Goal: Communication & Community: Answer question/provide support

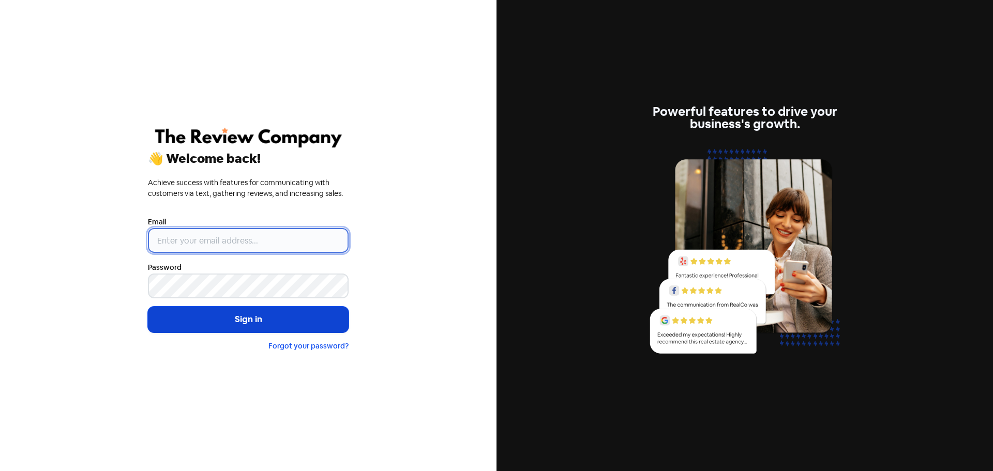
type input "[EMAIL_ADDRESS][DOMAIN_NAME]"
click at [253, 323] on button "Sign in" at bounding box center [248, 320] width 201 height 26
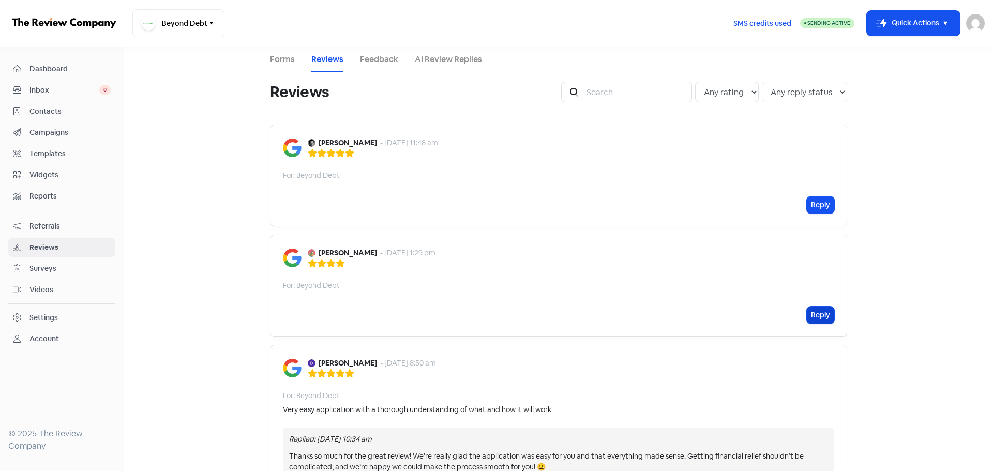
click at [824, 317] on button "Reply" at bounding box center [820, 315] width 27 height 17
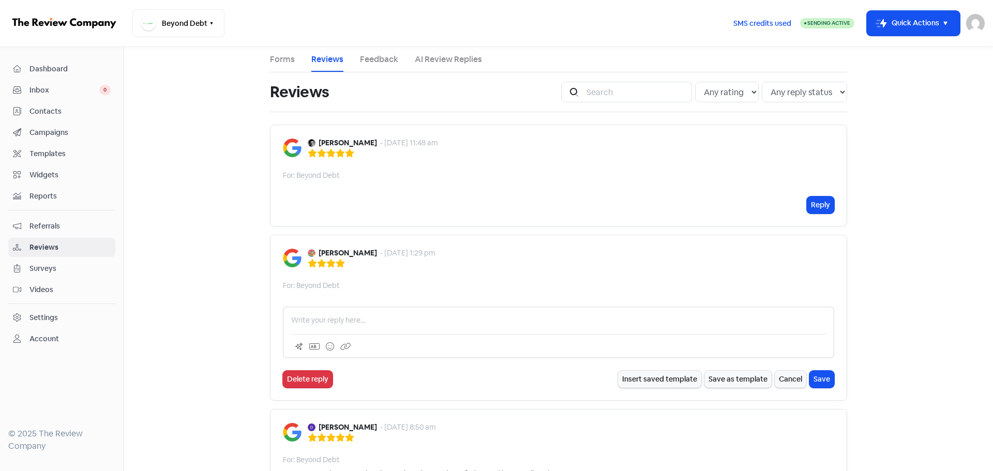
click at [415, 325] on p at bounding box center [558, 320] width 535 height 11
paste div
click at [326, 345] on icon at bounding box center [330, 347] width 8 height 8
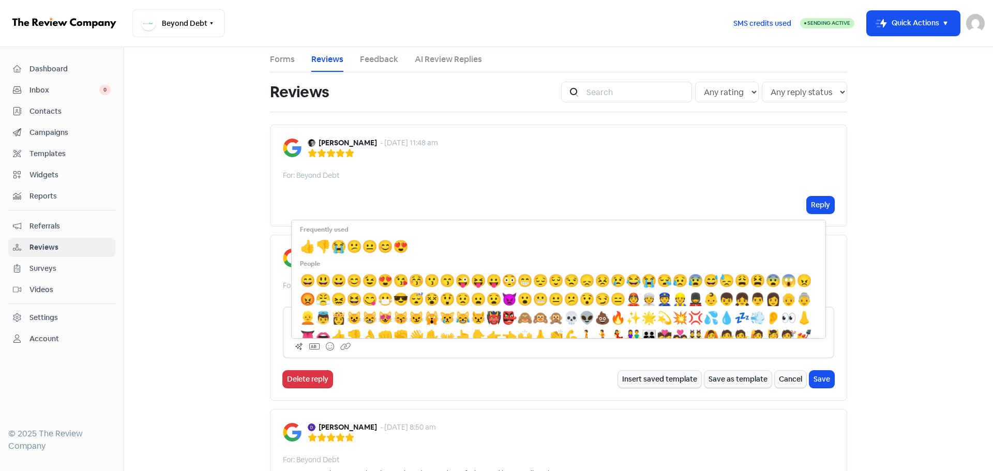
scroll to position [52, 0]
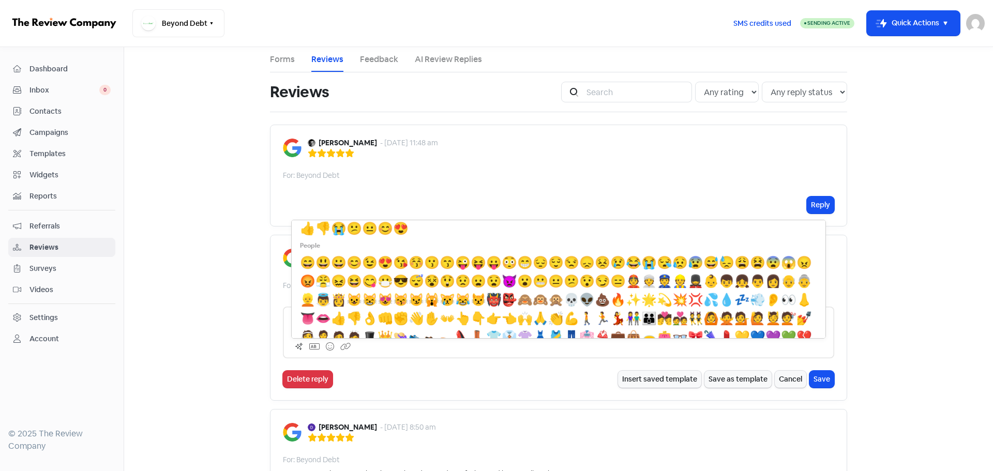
click at [533, 264] on span "😁" at bounding box center [525, 263] width 16 height 16
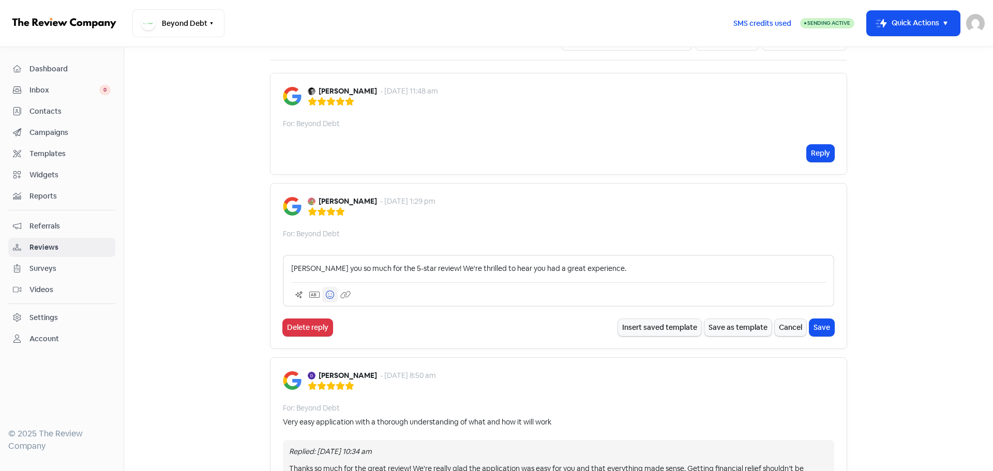
click at [325, 300] on button at bounding box center [330, 295] width 16 height 16
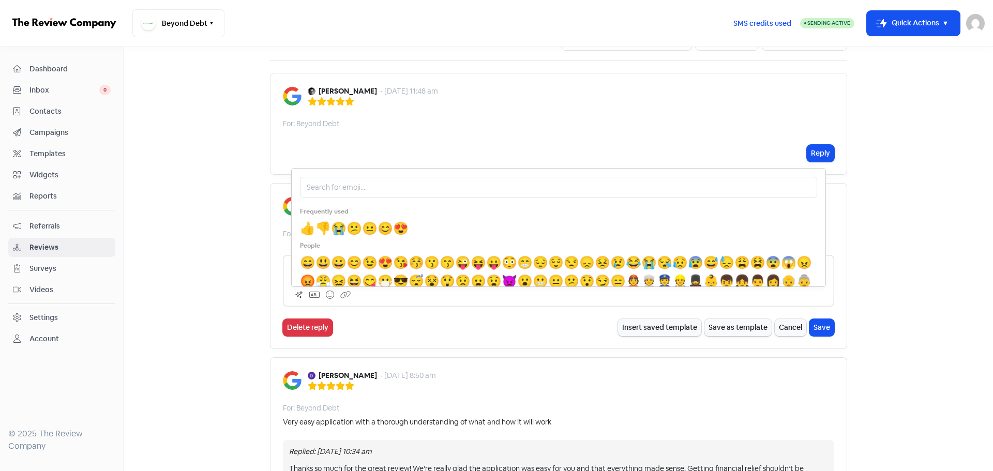
click at [389, 231] on span "😊" at bounding box center [386, 228] width 16 height 16
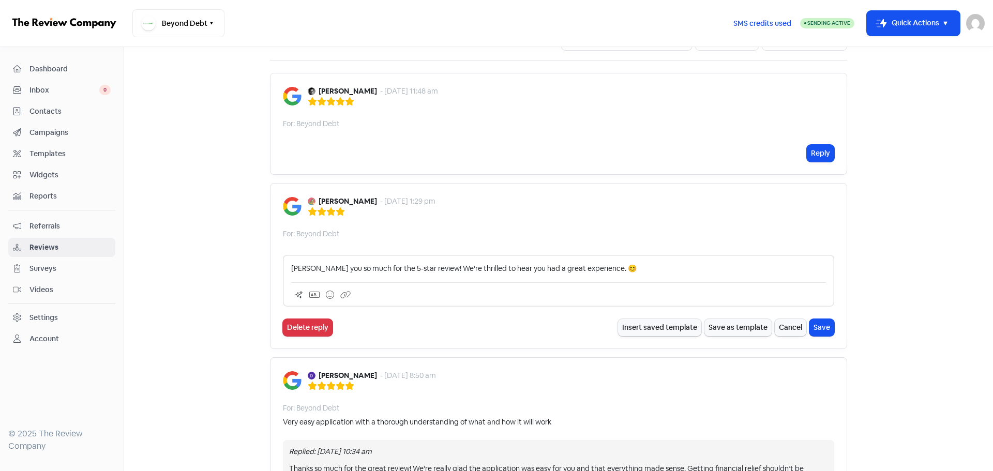
click at [291, 267] on p "hank you so much for the 5-star review! We're thrilled to hear you had a great …" at bounding box center [558, 268] width 535 height 11
click at [821, 329] on button "Save" at bounding box center [822, 327] width 25 height 17
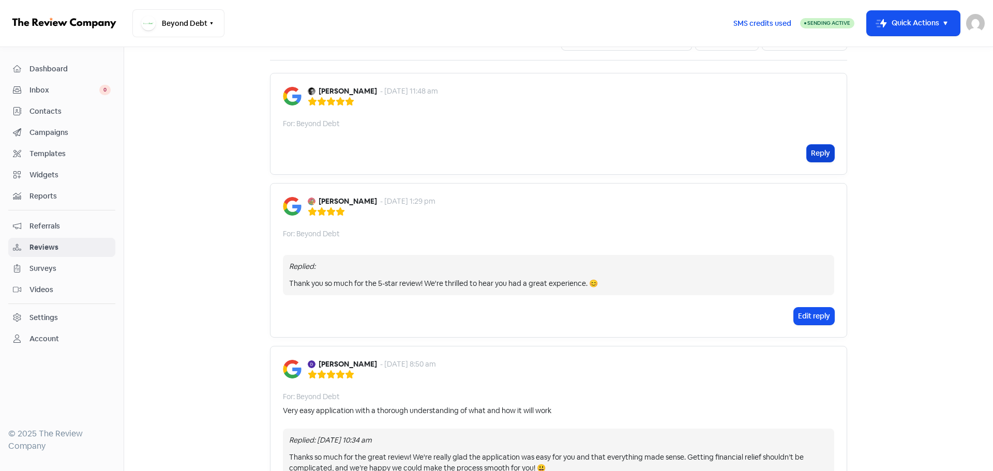
click at [815, 151] on button "Reply" at bounding box center [820, 153] width 27 height 17
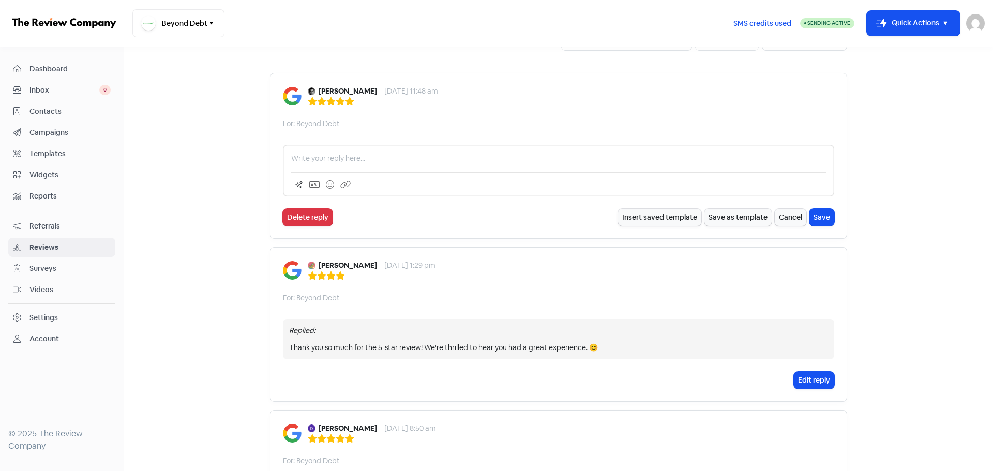
click at [329, 164] on p at bounding box center [558, 158] width 535 height 11
paste div
click at [311, 159] on p "Thanks for the 5 stars! We're happy to support you on your path to financial fr…" at bounding box center [558, 158] width 535 height 11
click at [608, 159] on p "Thank you for the 5 stars! We're happy to support you on your path to financial…" at bounding box center [558, 158] width 535 height 11
click at [329, 184] on icon at bounding box center [330, 185] width 8 height 8
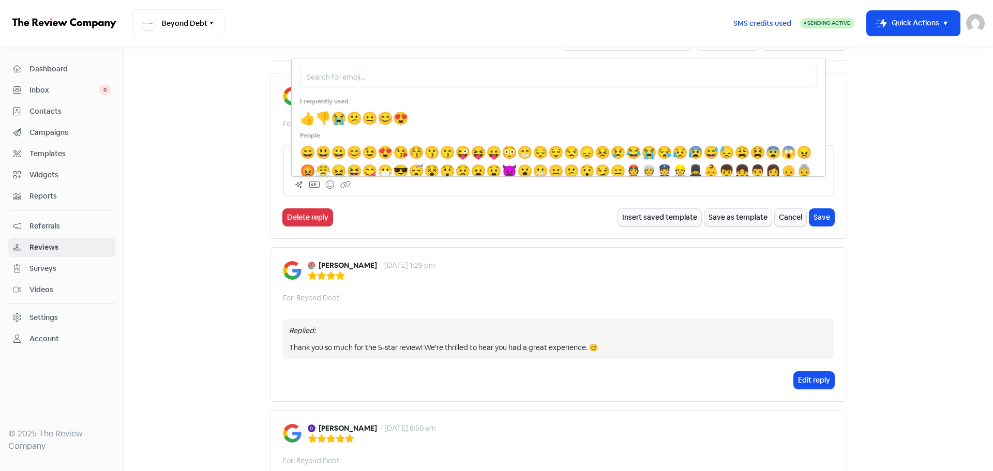
click at [384, 119] on span "😊" at bounding box center [386, 118] width 16 height 16
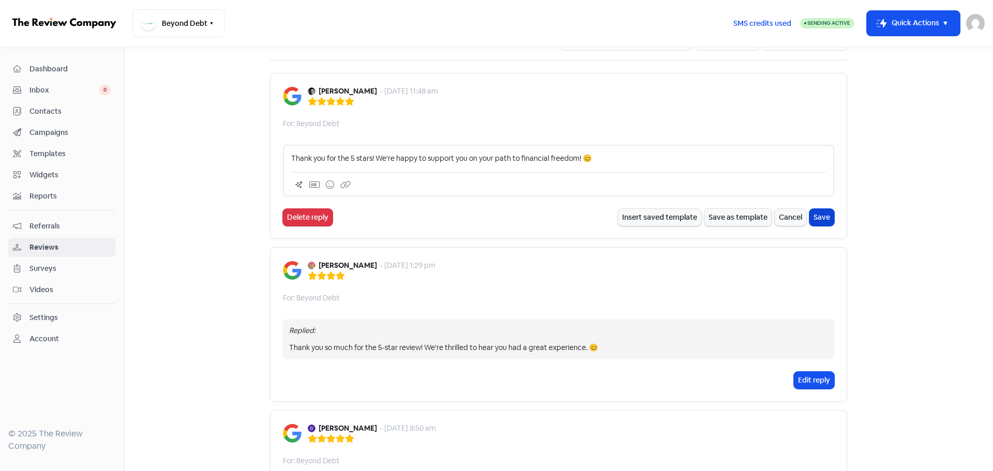
click at [828, 218] on button "Save" at bounding box center [822, 217] width 25 height 17
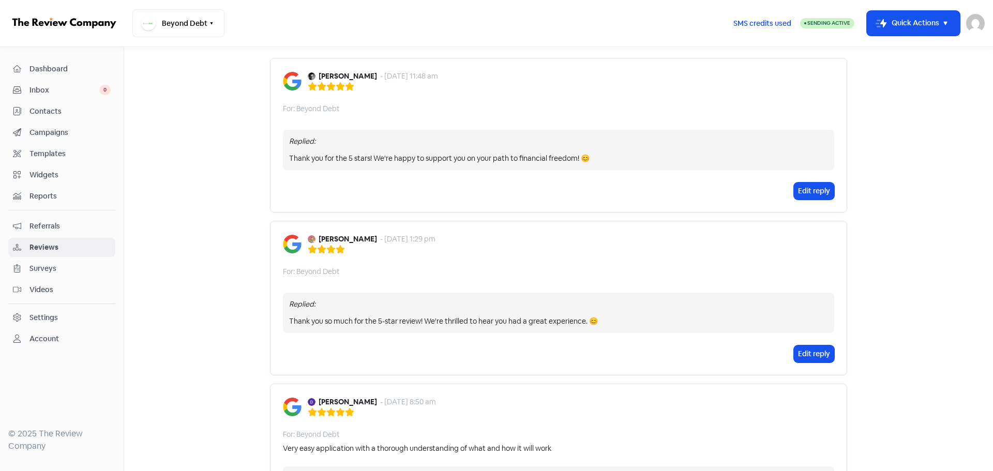
scroll to position [0, 0]
